Goal: Find specific page/section: Find specific page/section

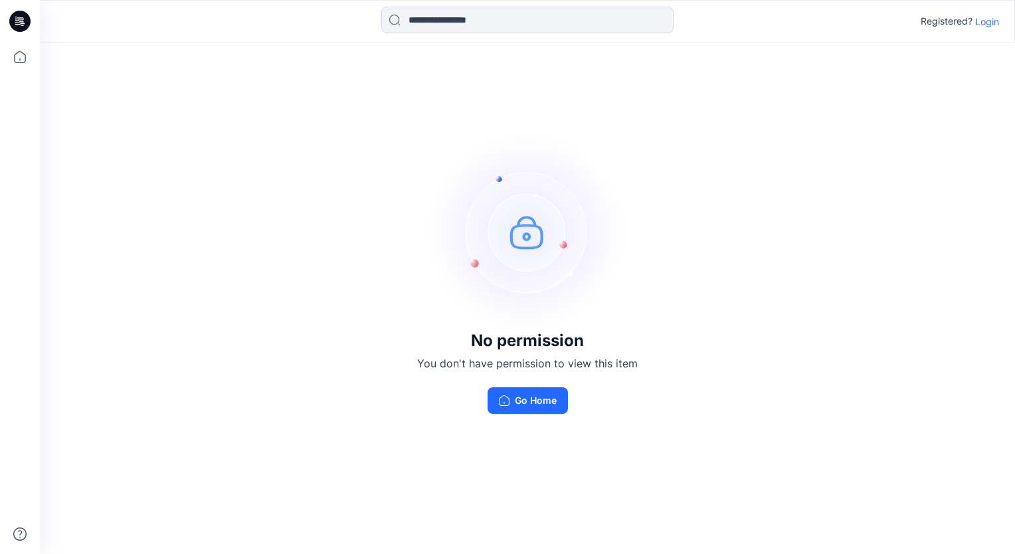
click at [995, 21] on p "Login" at bounding box center [987, 22] width 24 height 14
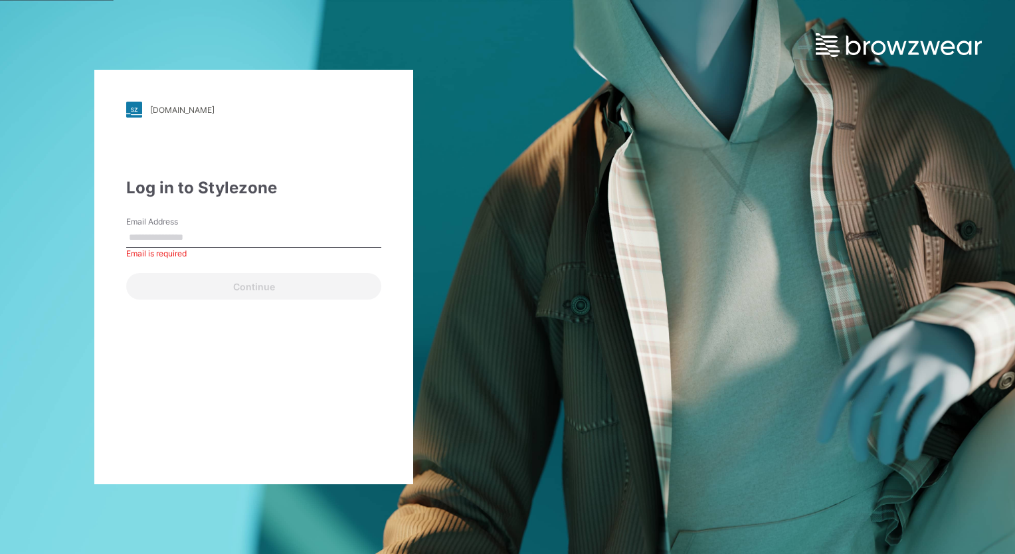
click at [176, 240] on input "Email Address" at bounding box center [253, 238] width 255 height 20
paste input "**********"
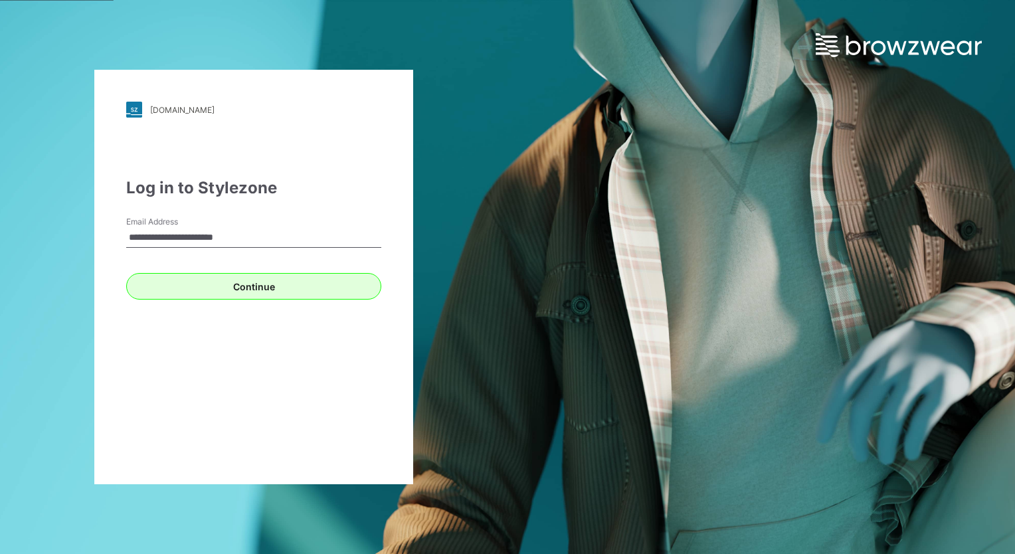
type input "**********"
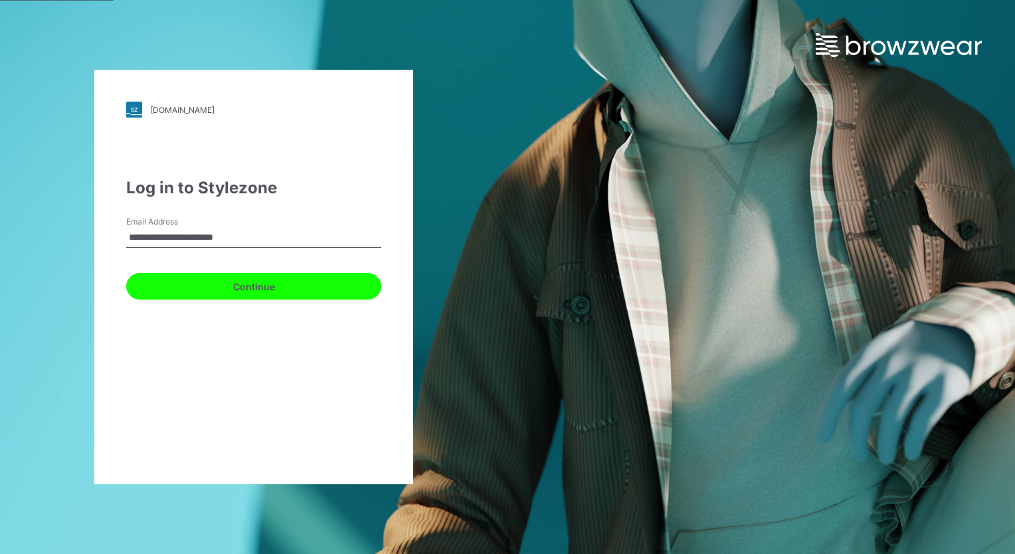
click at [247, 286] on button "Continue" at bounding box center [253, 286] width 255 height 27
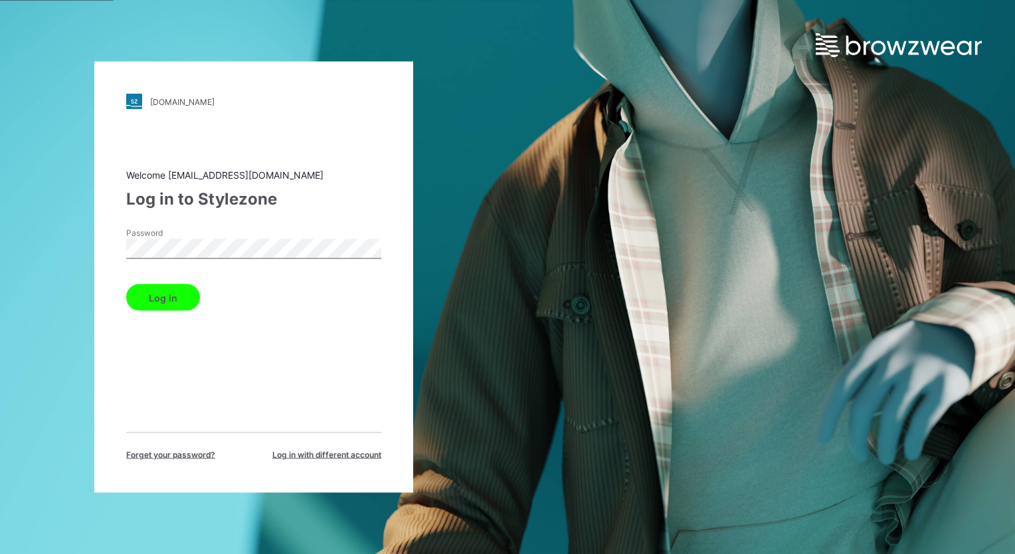
click at [175, 296] on button "Log in" at bounding box center [163, 297] width 74 height 27
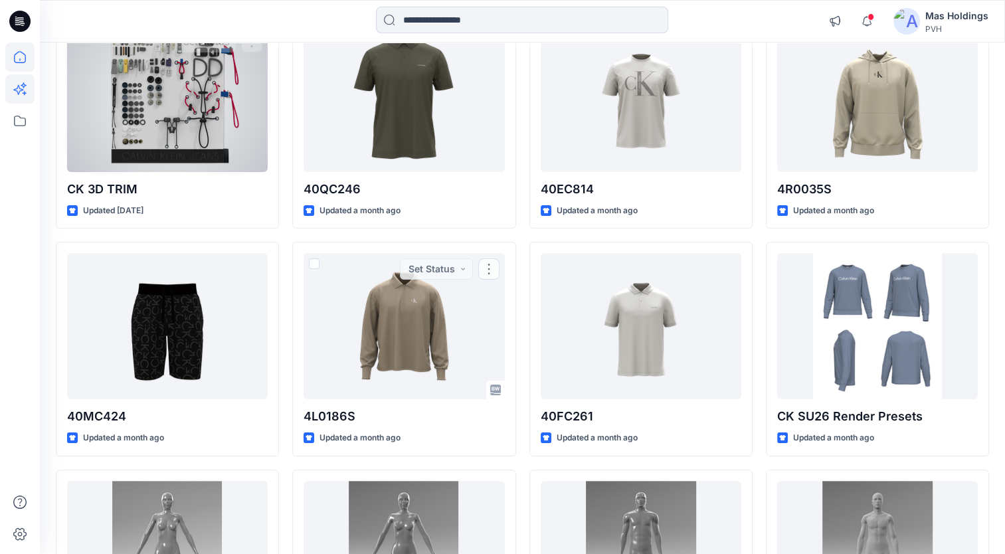
scroll to position [134, 0]
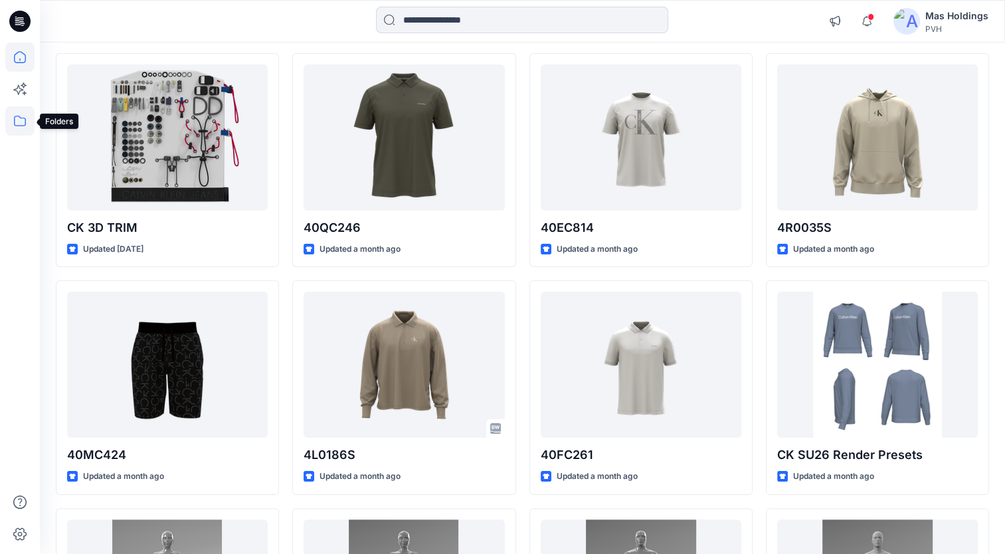
click at [19, 120] on icon at bounding box center [19, 120] width 29 height 29
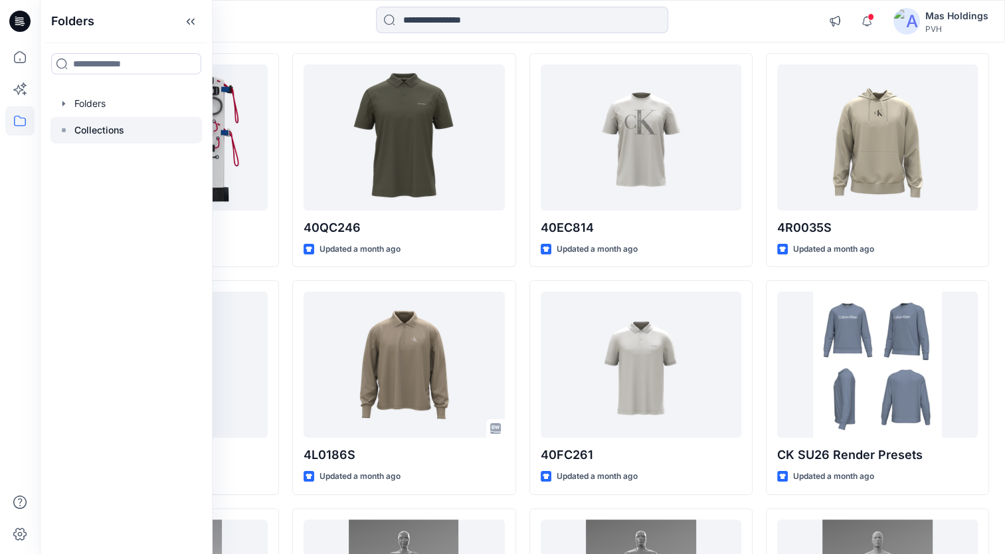
click at [98, 126] on p "Collections" at bounding box center [99, 130] width 50 height 16
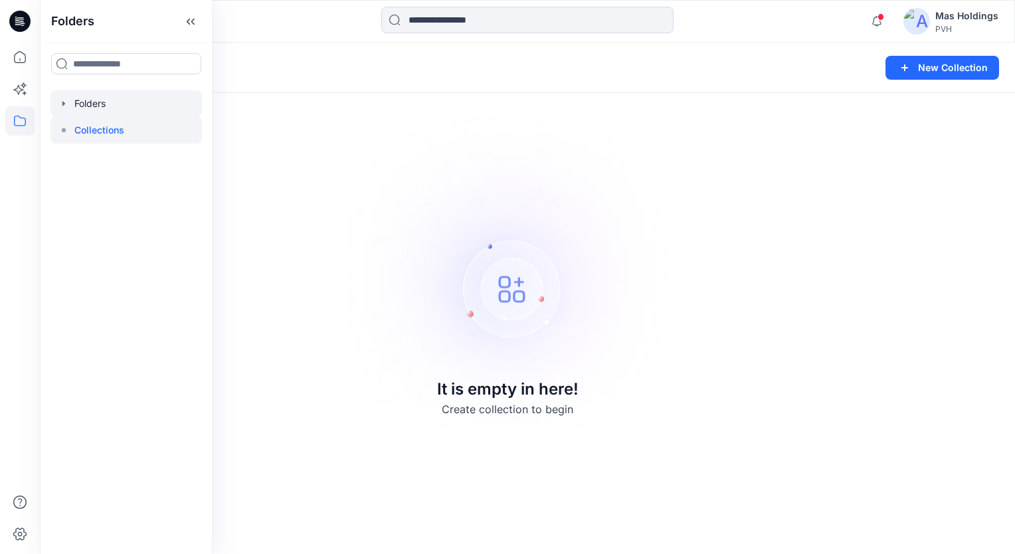
click at [86, 106] on div at bounding box center [125, 103] width 151 height 27
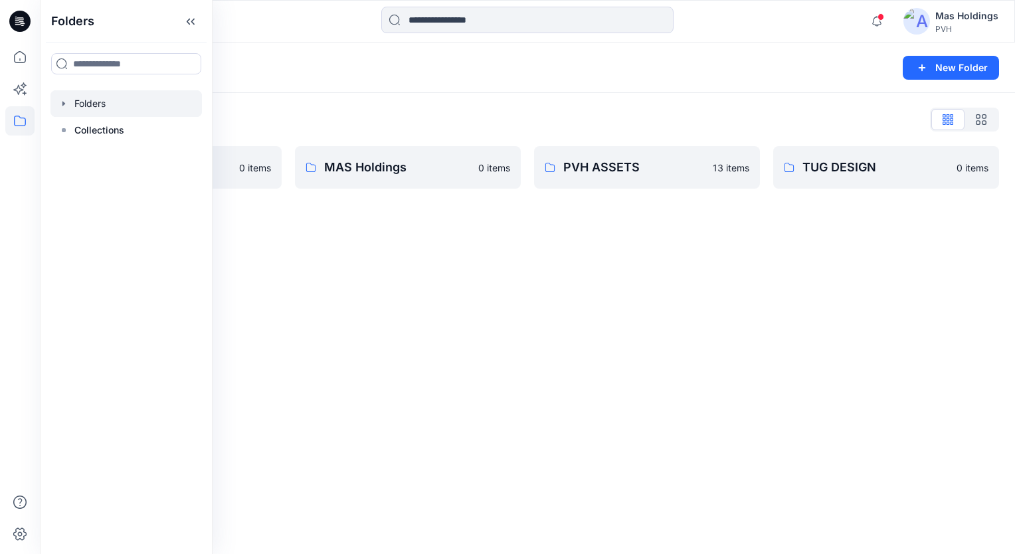
click at [368, 223] on div "Folders New Folder Folders List CKUW_FA24 0 items MAS Holdings 0 items PVH ASSE…" at bounding box center [527, 299] width 975 height 512
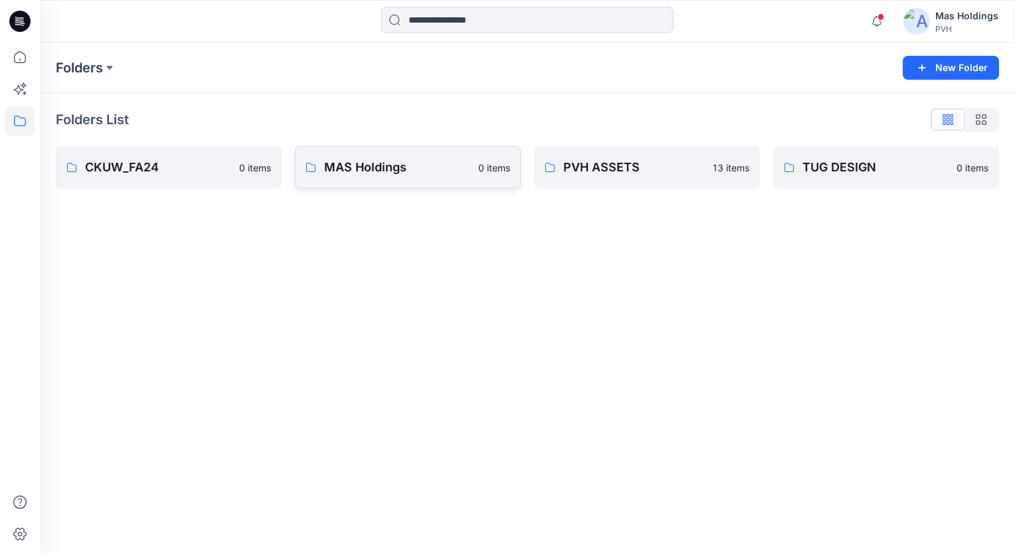
click at [345, 165] on p "MAS Holdings" at bounding box center [397, 167] width 146 height 19
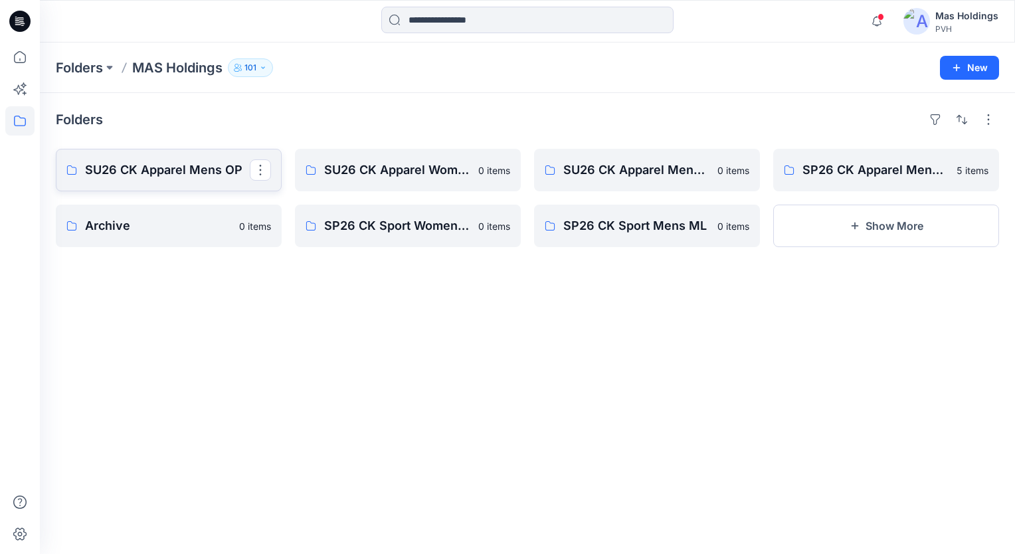
click at [179, 176] on p "SU26 CK Apparel Mens OP" at bounding box center [167, 170] width 165 height 19
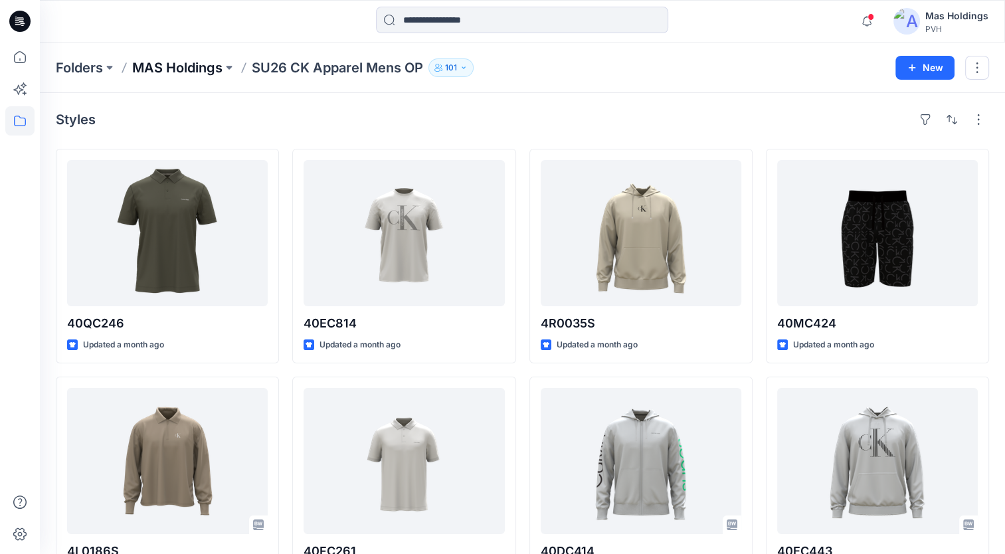
click at [198, 70] on p "MAS Holdings" at bounding box center [177, 67] width 90 height 19
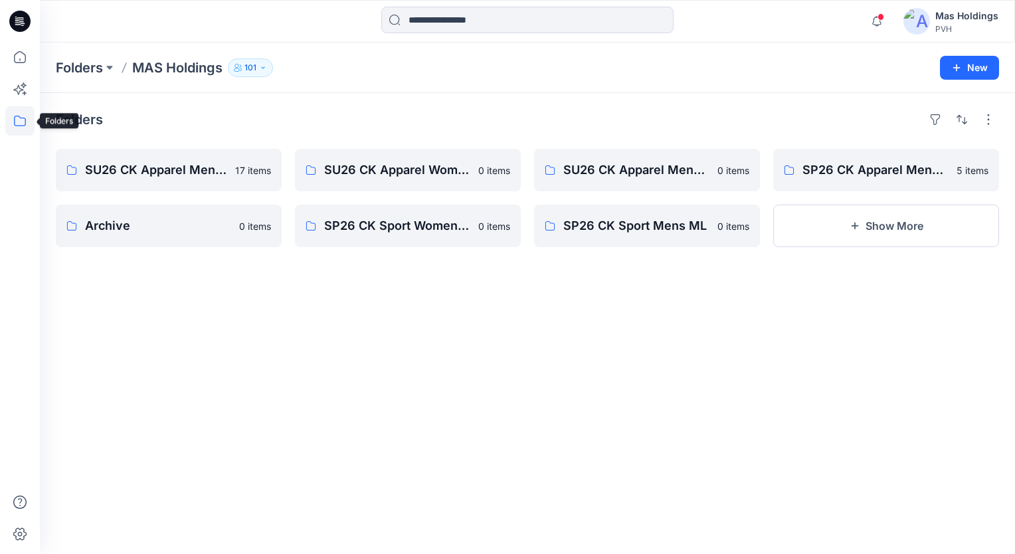
click at [27, 113] on icon at bounding box center [19, 120] width 29 height 29
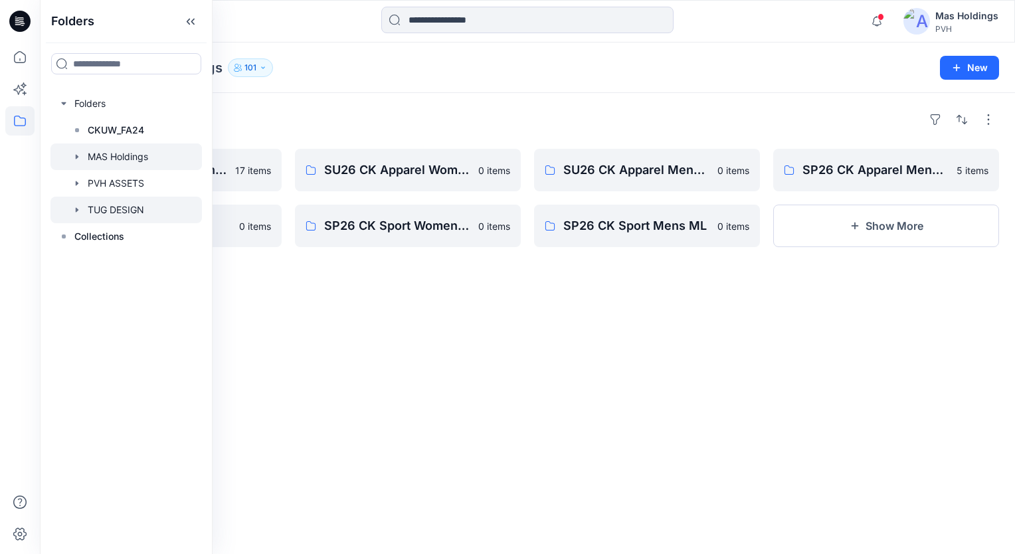
click at [141, 207] on div at bounding box center [125, 210] width 151 height 27
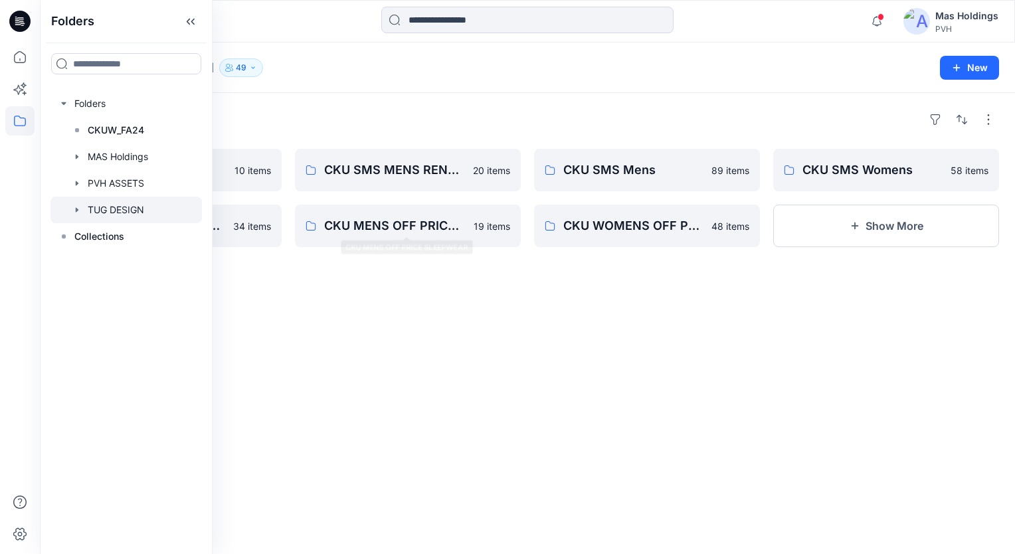
click at [353, 262] on div "Folders BRA SILHOUETTES 10 items CKU MENS OFF PRICE UNDERWEAR 34 items CKU SMS …" at bounding box center [527, 323] width 975 height 461
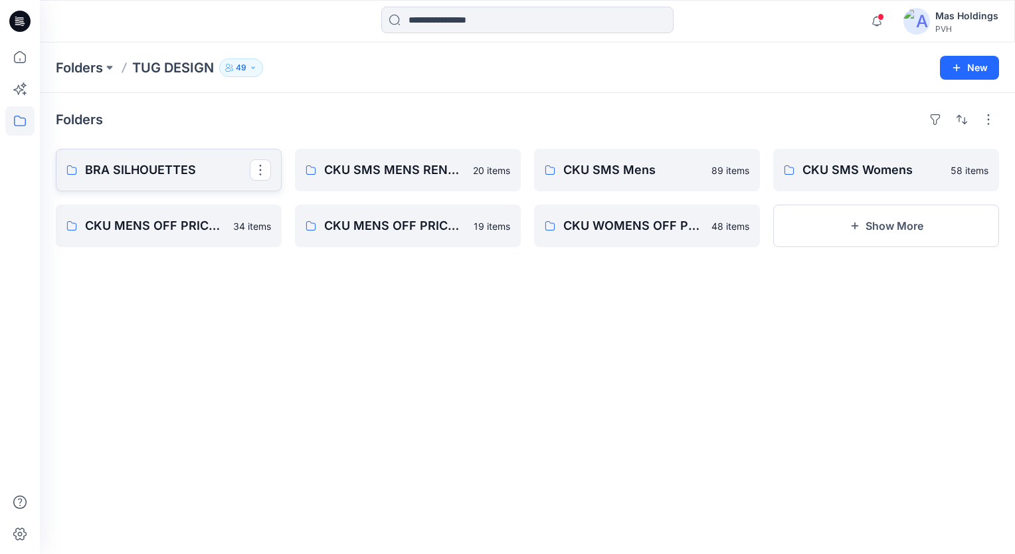
click at [173, 172] on p "BRA SILHOUETTES" at bounding box center [167, 170] width 165 height 19
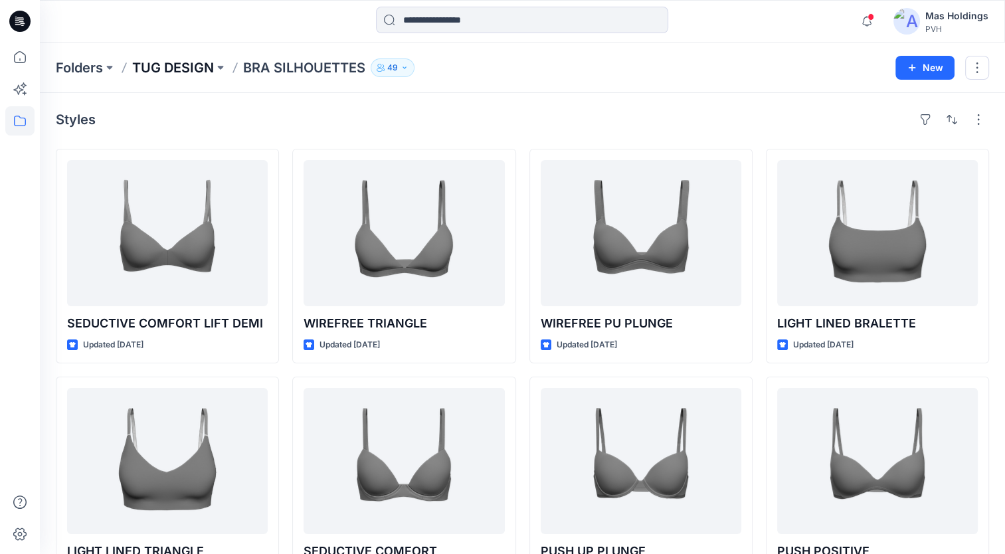
click at [186, 71] on p "TUG DESIGN" at bounding box center [173, 67] width 82 height 19
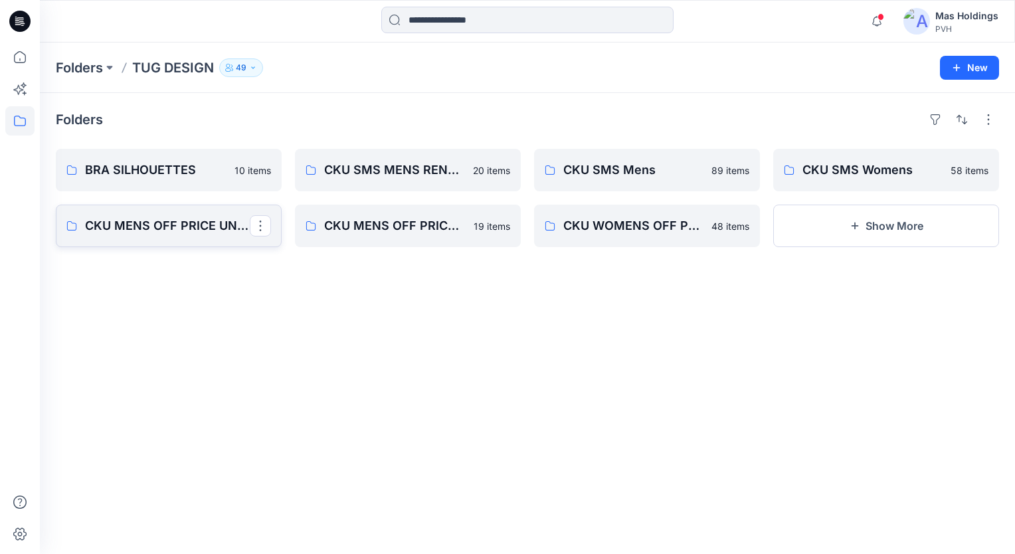
click at [182, 225] on p "CKU MENS OFF PRICE UNDERWEAR" at bounding box center [167, 226] width 165 height 19
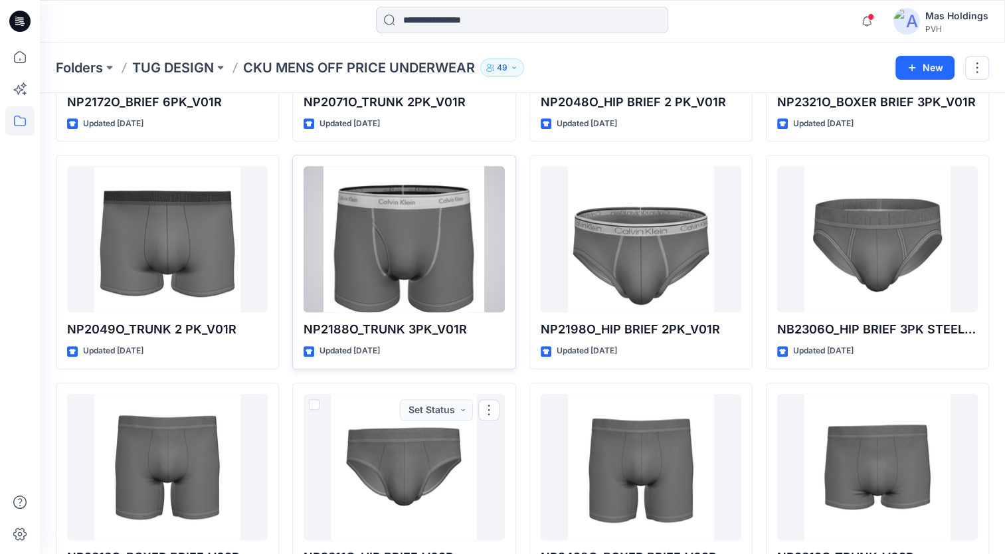
scroll to position [1310, 0]
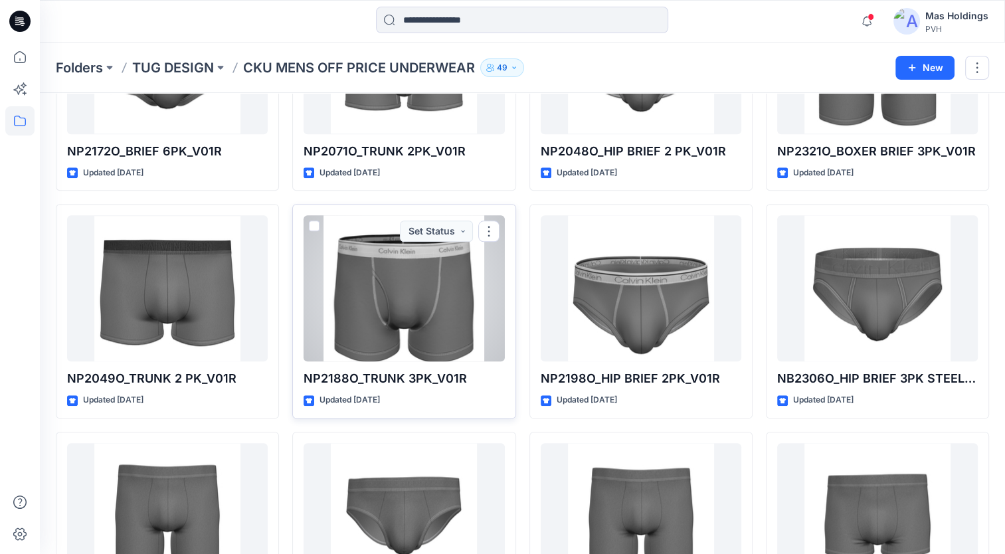
click at [385, 344] on div at bounding box center [404, 288] width 201 height 146
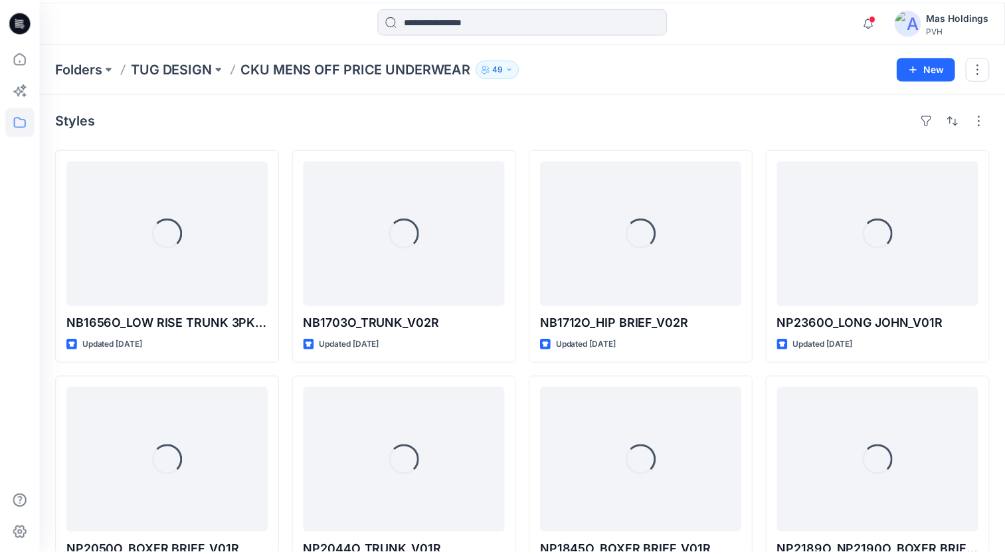
scroll to position [1310, 0]
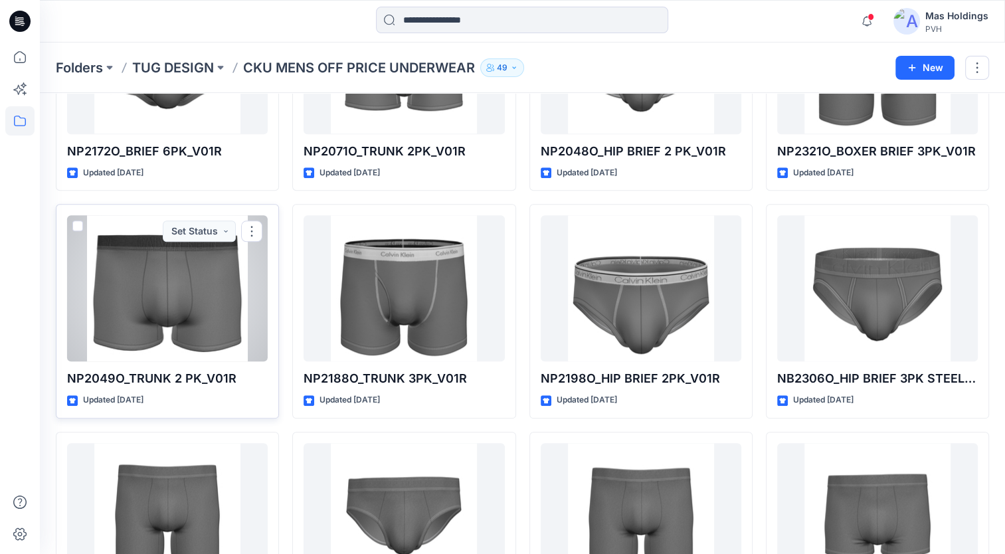
click at [215, 280] on div at bounding box center [167, 288] width 201 height 146
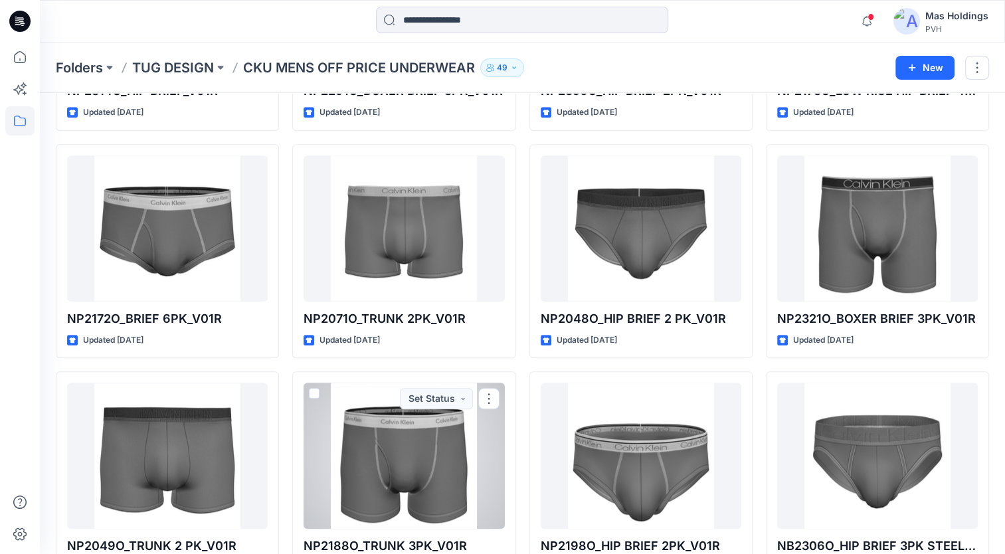
scroll to position [1044, 0]
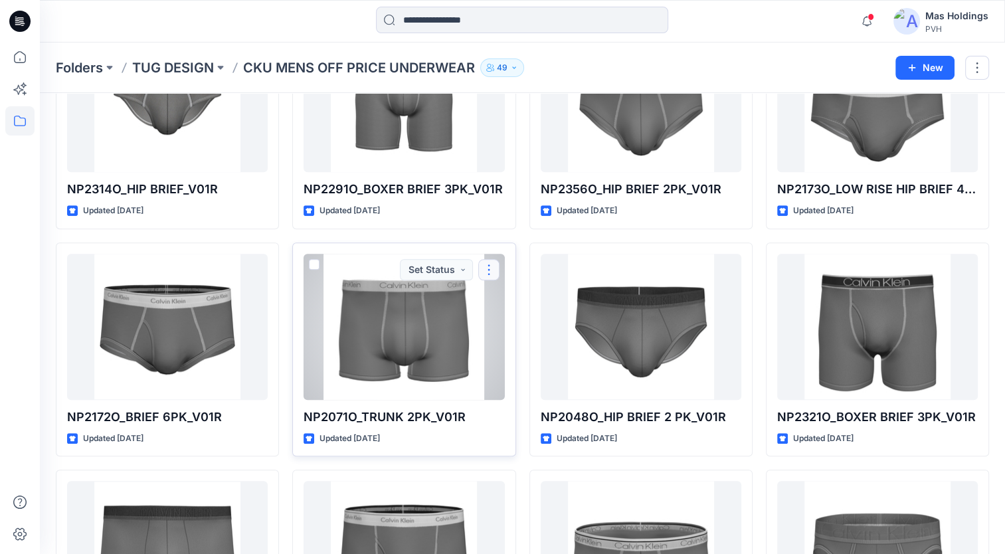
click at [494, 270] on button "button" at bounding box center [488, 269] width 21 height 21
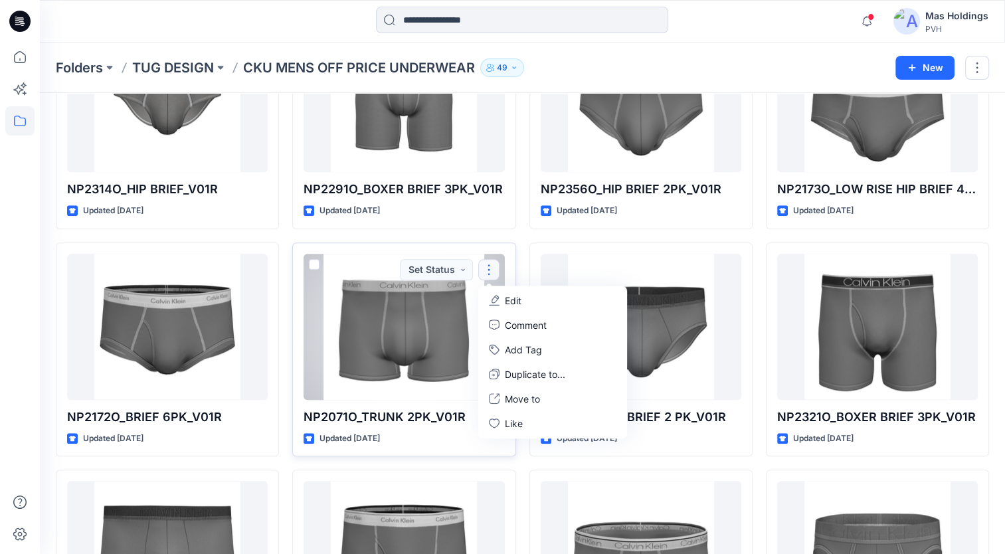
click at [450, 318] on div at bounding box center [404, 327] width 201 height 146
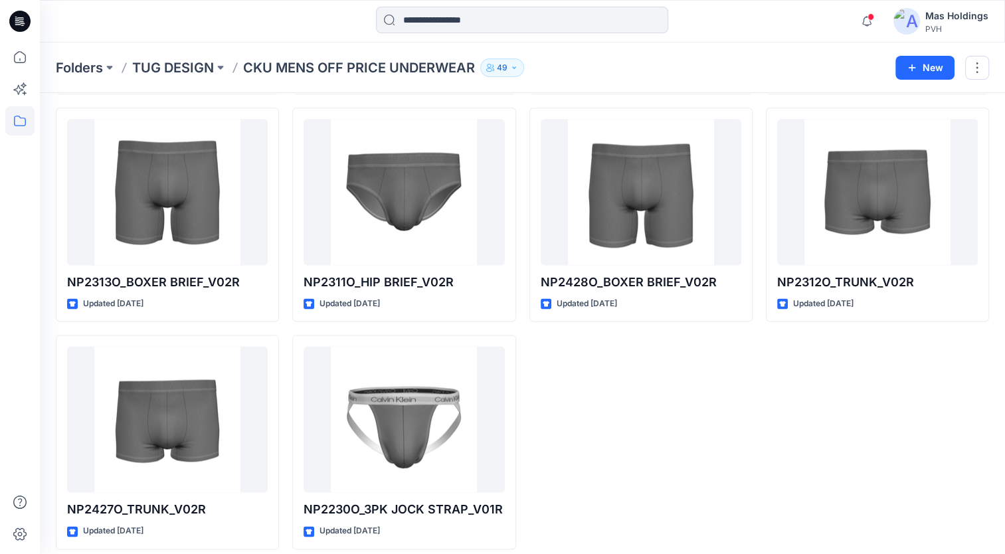
scroll to position [1642, 0]
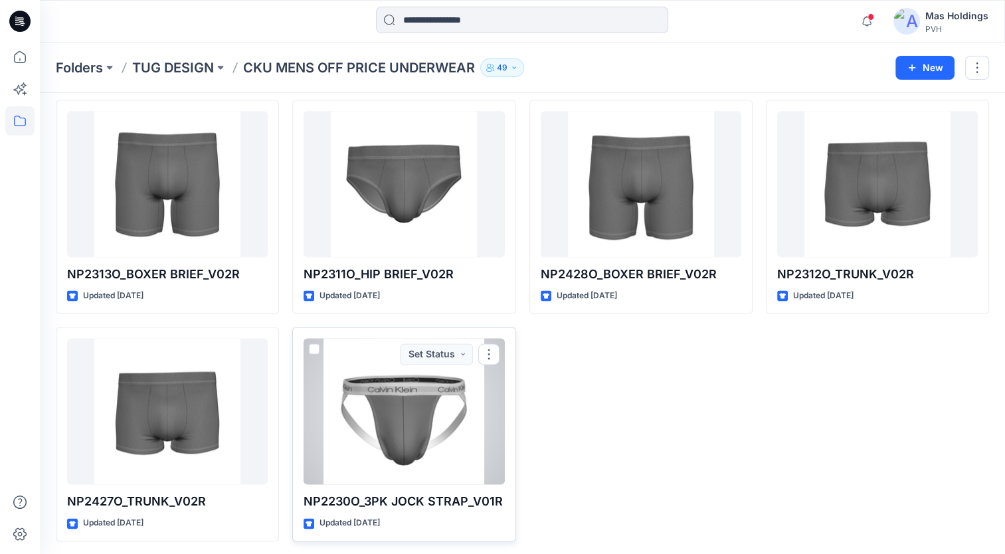
click at [416, 415] on div at bounding box center [404, 411] width 201 height 146
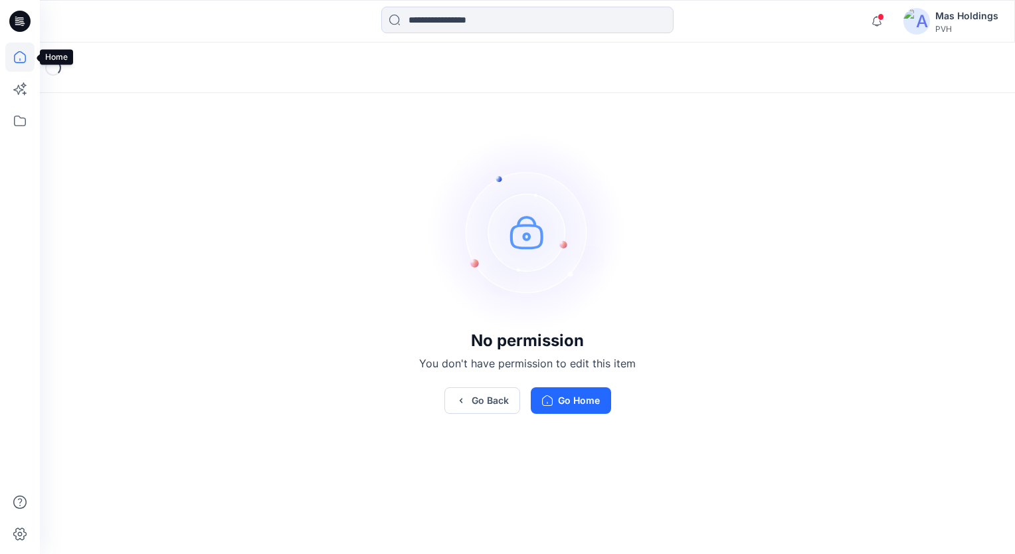
click at [19, 65] on icon at bounding box center [19, 57] width 29 height 29
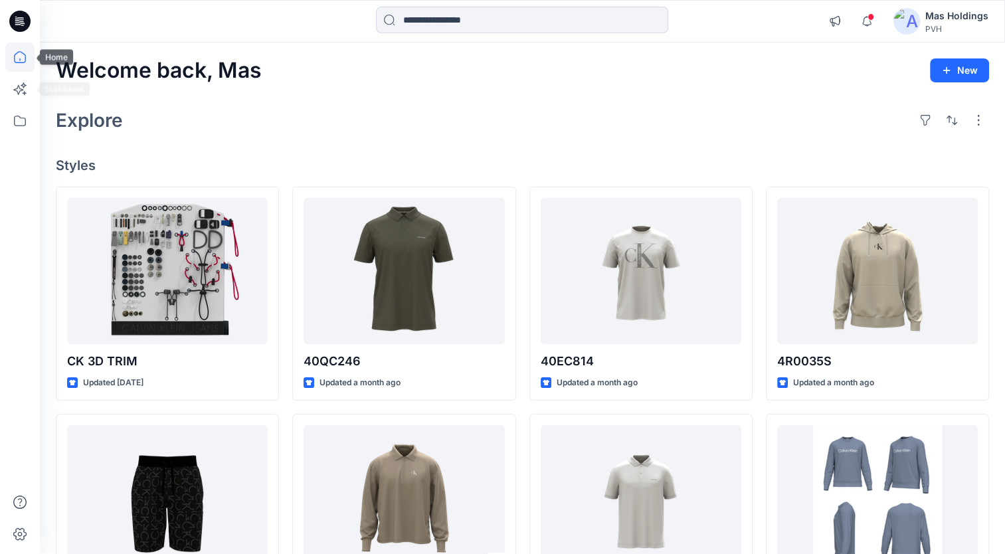
click at [16, 68] on icon at bounding box center [19, 57] width 29 height 29
click at [19, 92] on icon at bounding box center [18, 90] width 10 height 10
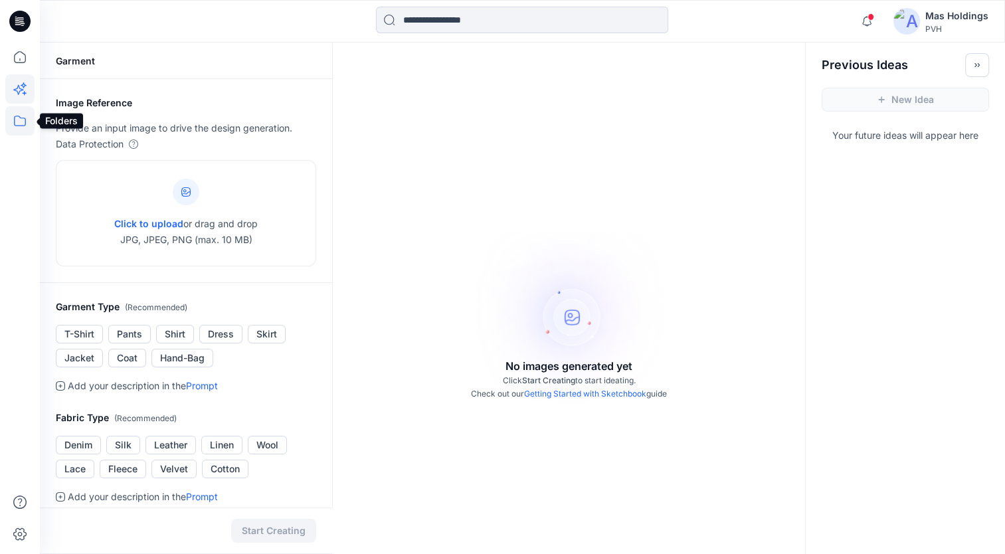
click at [25, 124] on icon at bounding box center [20, 121] width 12 height 11
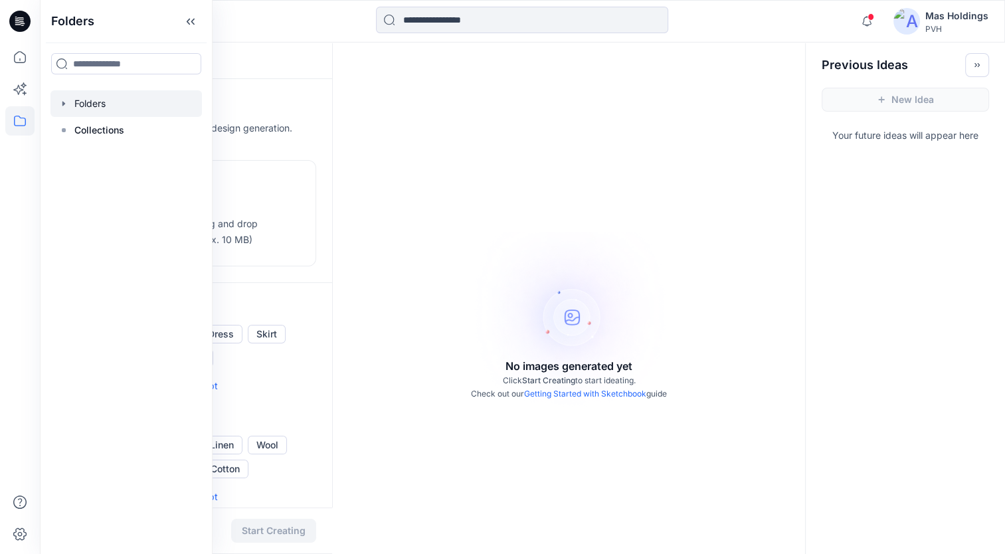
click at [104, 113] on div at bounding box center [125, 103] width 151 height 27
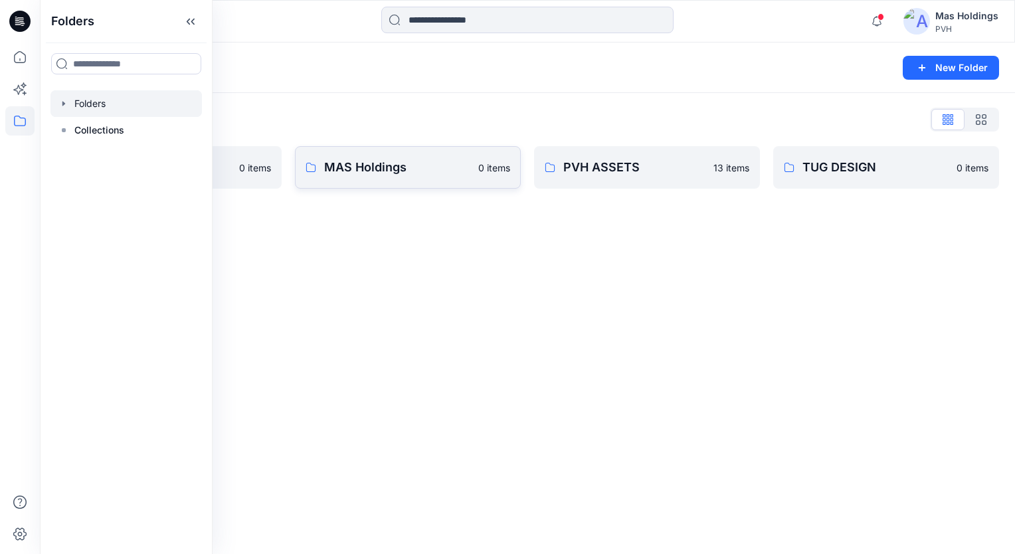
click at [417, 179] on link "MAS Holdings 0 items" at bounding box center [408, 167] width 226 height 43
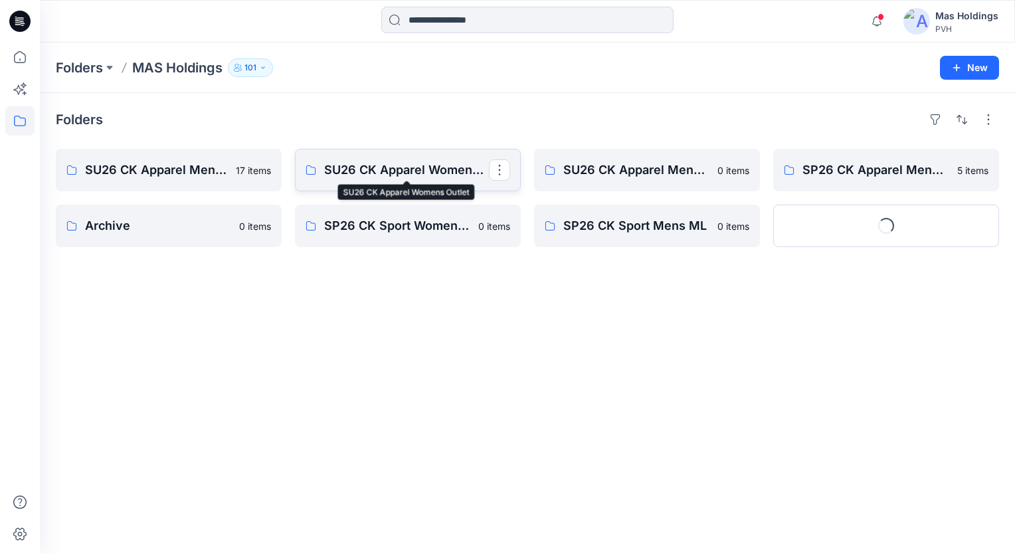
click at [391, 171] on p "SU26 CK Apparel Womens Outlet" at bounding box center [406, 170] width 165 height 19
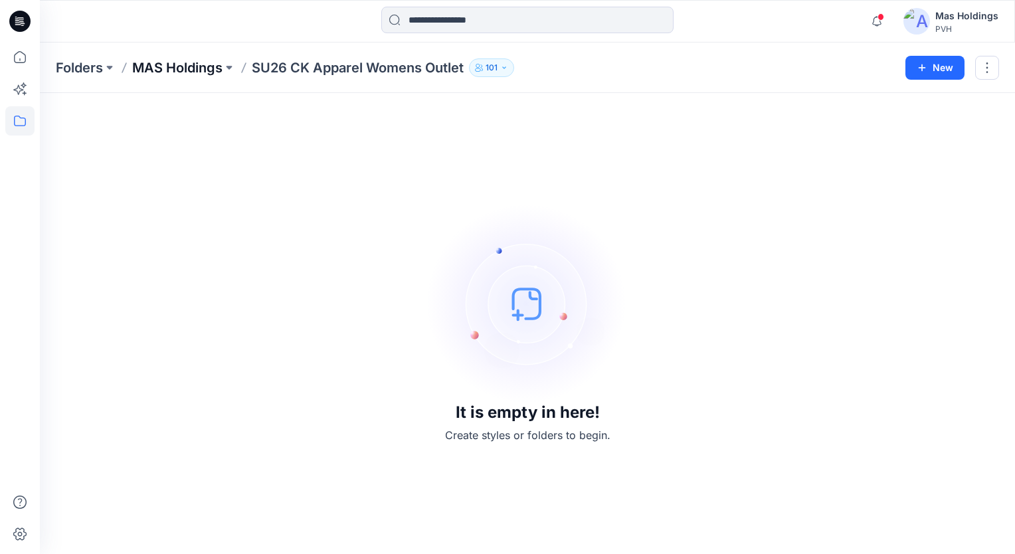
click at [202, 66] on p "MAS Holdings" at bounding box center [177, 67] width 90 height 19
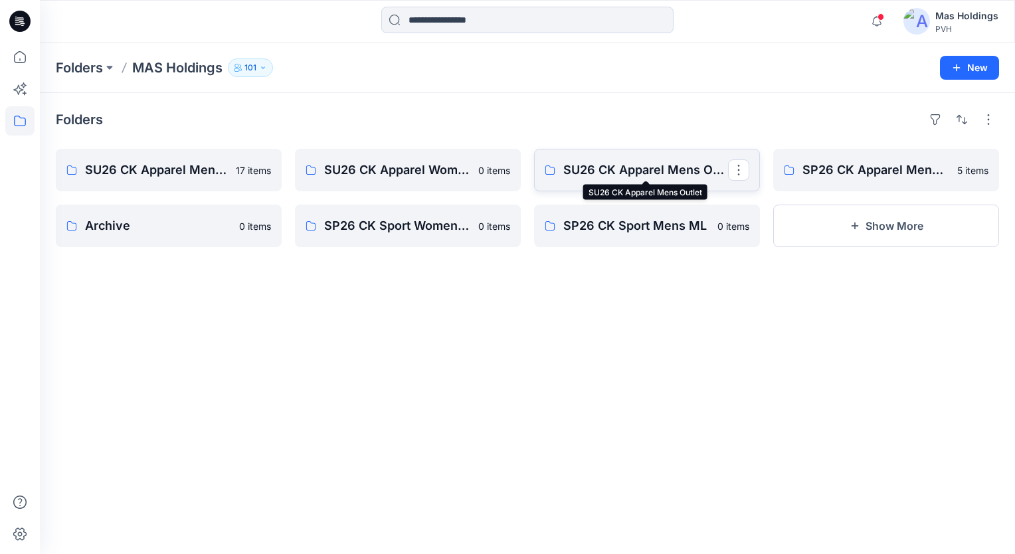
click at [612, 167] on p "SU26 CK Apparel Mens Outlet" at bounding box center [645, 170] width 165 height 19
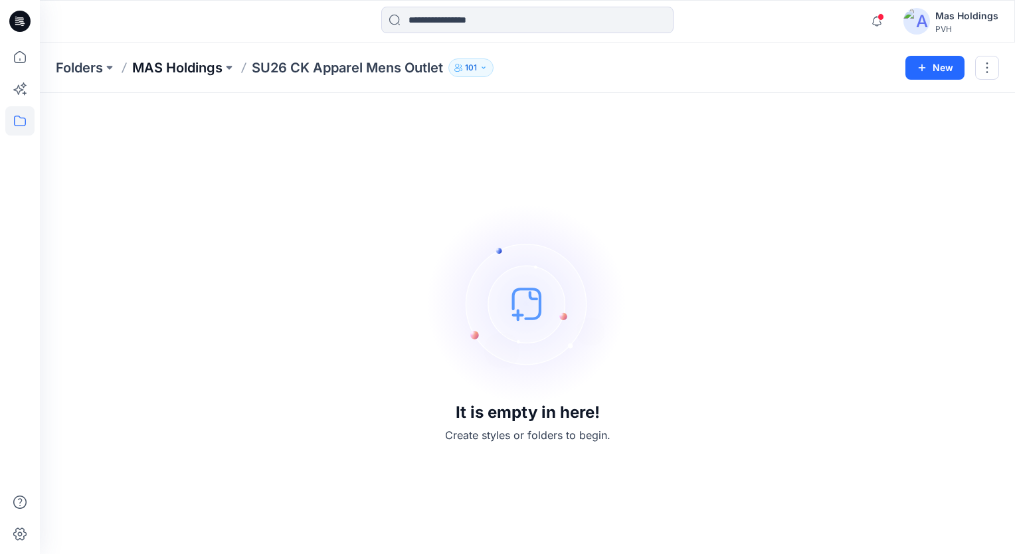
click at [189, 65] on p "MAS Holdings" at bounding box center [177, 67] width 90 height 19
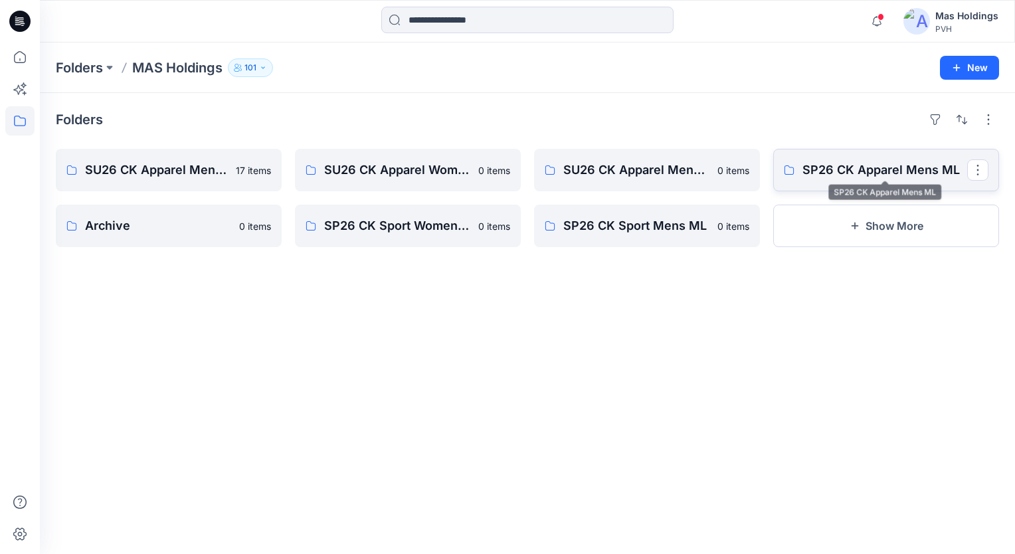
click at [832, 175] on p "SP26 CK Apparel Mens ML" at bounding box center [885, 170] width 165 height 19
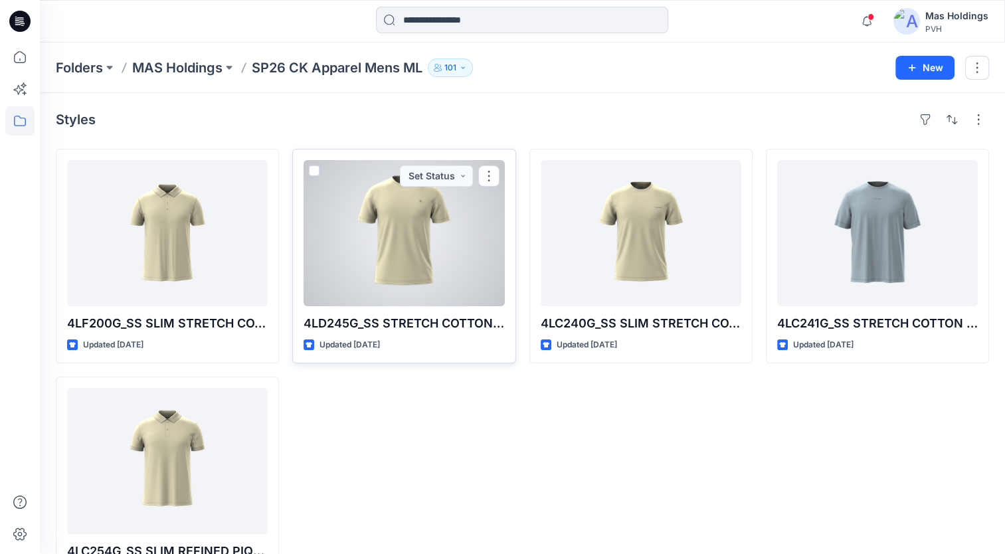
click at [466, 264] on div at bounding box center [404, 233] width 201 height 146
